Goal: Information Seeking & Learning: Learn about a topic

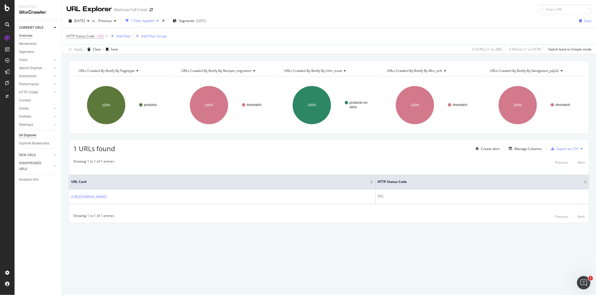
drag, startPoint x: 25, startPoint y: 35, endPoint x: 32, endPoint y: 37, distance: 6.6
click at [25, 35] on div "Overview" at bounding box center [25, 36] width 13 height 6
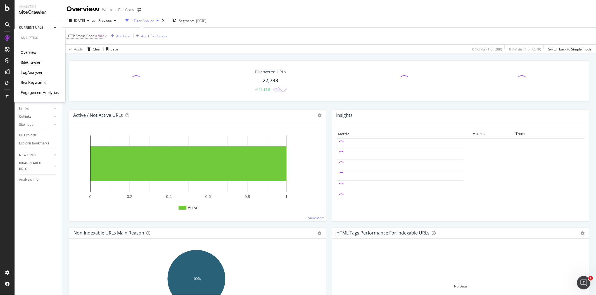
click at [35, 63] on div "SiteCrawler" at bounding box center [31, 63] width 20 height 6
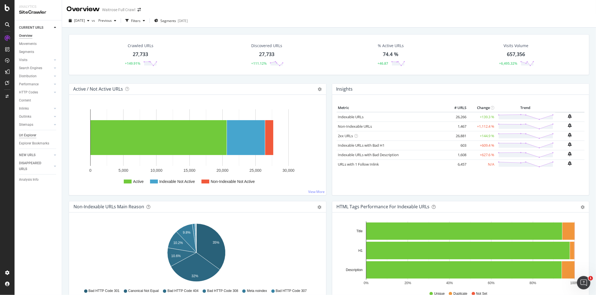
click at [32, 136] on div "Url Explorer" at bounding box center [27, 136] width 17 height 6
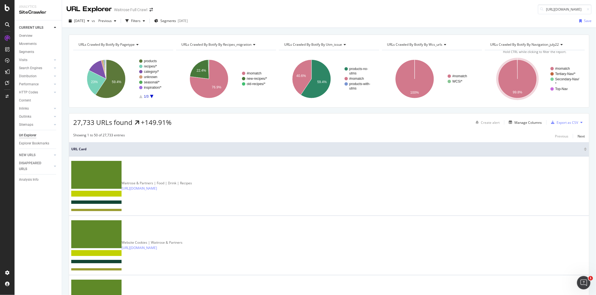
scroll to position [0, 84]
type input "[URL][DOMAIN_NAME]"
click at [499, 15] on span "[URL][DOMAIN_NAME]" at bounding box center [493, 14] width 37 height 5
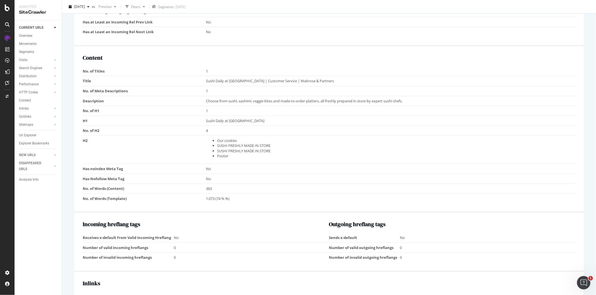
scroll to position [527, 0]
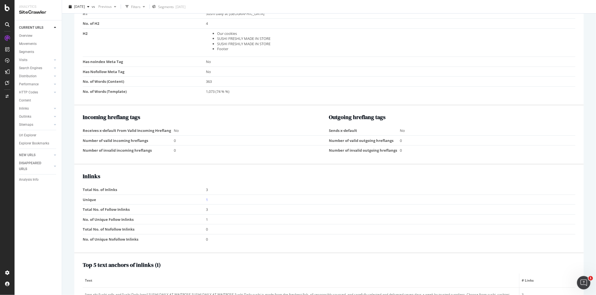
drag, startPoint x: 183, startPoint y: 106, endPoint x: 175, endPoint y: 176, distance: 70.9
click at [175, 176] on h2 "Inlinks" at bounding box center [329, 176] width 492 height 6
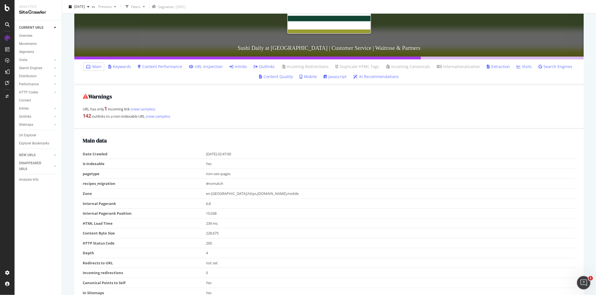
scroll to position [102, 0]
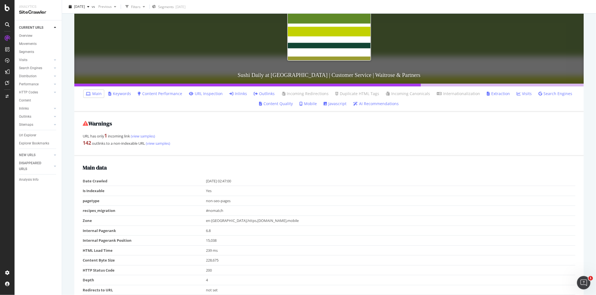
click at [105, 133] on strong "1" at bounding box center [105, 135] width 3 height 7
click at [152, 137] on link "(view samples)" at bounding box center [142, 136] width 25 height 5
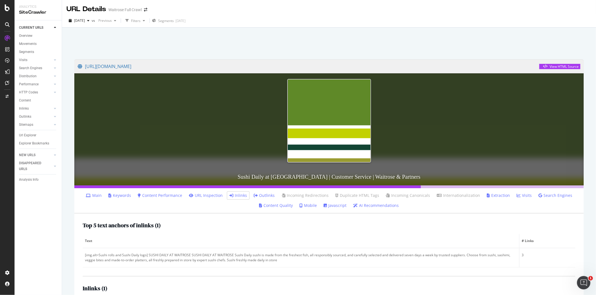
scroll to position [45, 0]
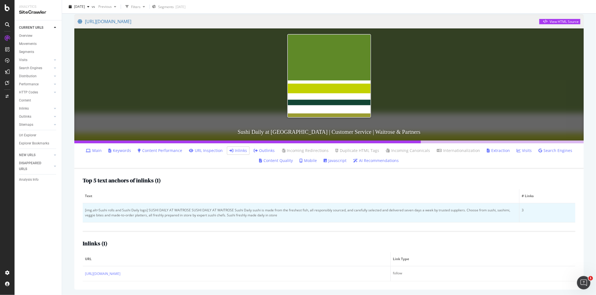
click at [196, 219] on td "[img.alt=Sushi rolls and Sushi Daily logo] SUSHI DAILY AT WAITROSE SUSHI DAILY …" at bounding box center [301, 213] width 436 height 19
click at [227, 219] on td "[img.alt=Sushi rolls and Sushi Daily logo] SUSHI DAILY AT WAITROSE SUSHI DAILY …" at bounding box center [301, 213] width 436 height 19
click at [232, 216] on div "[img.alt=Sushi rolls and Sushi Daily logo] SUSHI DAILY AT WAITROSE SUSHI DAILY …" at bounding box center [301, 213] width 432 height 10
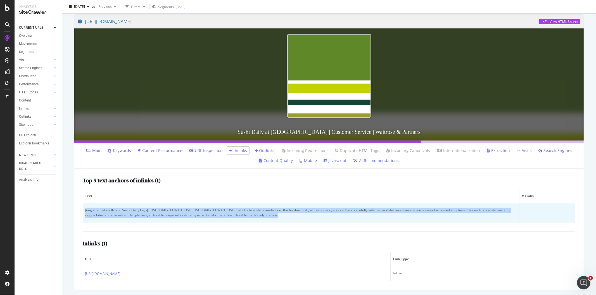
click at [232, 216] on div "[img.alt=Sushi rolls and Sushi Daily logo] SUSHI DAILY AT WAITROSE SUSHI DAILY …" at bounding box center [301, 213] width 432 height 10
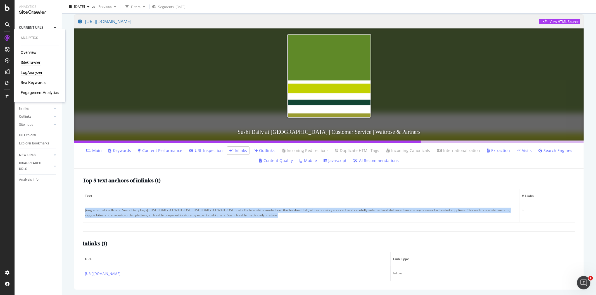
click at [31, 73] on div "LogAnalyzer" at bounding box center [32, 73] width 22 height 6
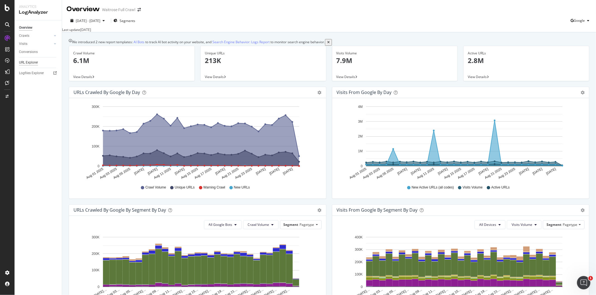
click at [37, 63] on div "URL Explorer" at bounding box center [28, 63] width 19 height 6
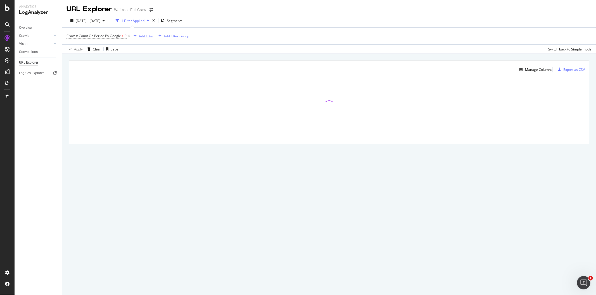
click at [147, 35] on div "Add Filter" at bounding box center [146, 36] width 15 height 5
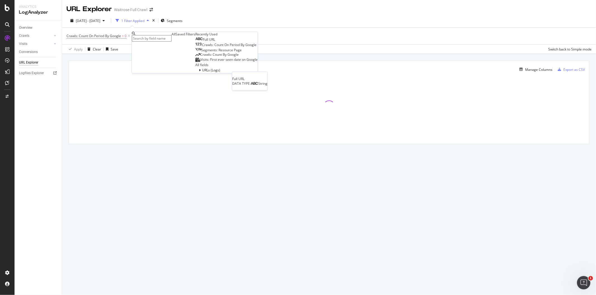
click at [195, 42] on div "Full URL" at bounding box center [205, 39] width 20 height 4
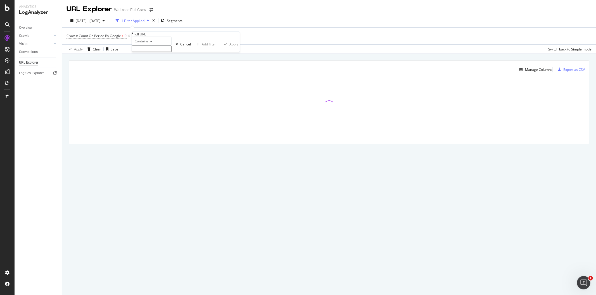
click at [156, 52] on input "text" at bounding box center [152, 49] width 40 height 6
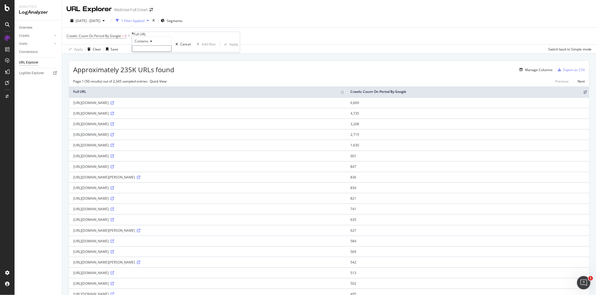
paste input "content/waitrose/en/bf"
type input "content/waitrose/en/bf"
click at [229, 48] on div "Apply" at bounding box center [233, 46] width 9 height 5
click at [114, 126] on icon at bounding box center [112, 124] width 3 height 3
drag, startPoint x: 71, startPoint y: 108, endPoint x: 175, endPoint y: 111, distance: 103.6
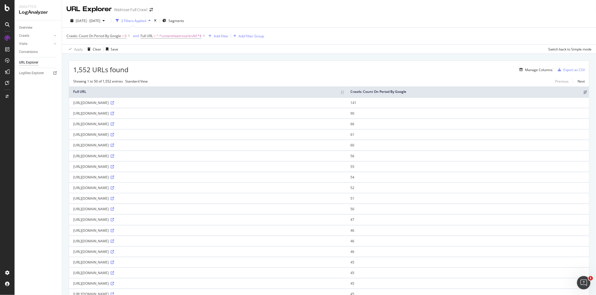
click at [175, 108] on td "[URL][DOMAIN_NAME]" at bounding box center [207, 102] width 277 height 11
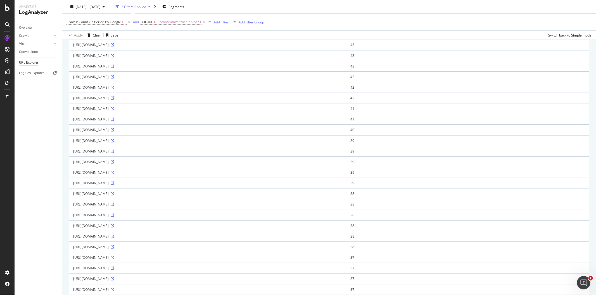
scroll to position [341, 0]
click at [114, 168] on icon at bounding box center [112, 166] width 3 height 3
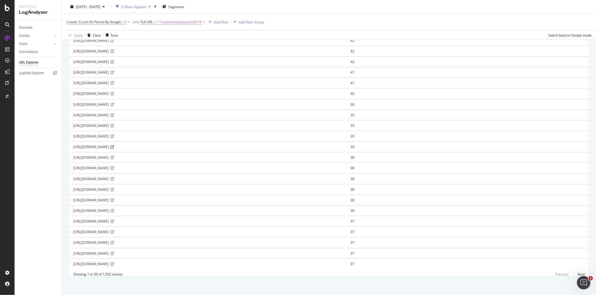
scroll to position [371, 0]
click at [578, 271] on link "Next" at bounding box center [579, 273] width 12 height 8
